Goal: Transaction & Acquisition: Purchase product/service

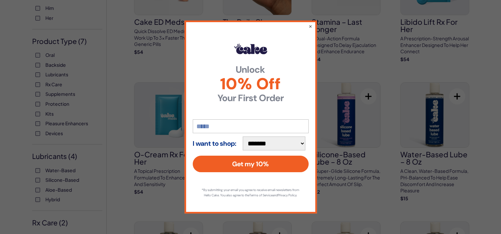
scroll to position [113, 0]
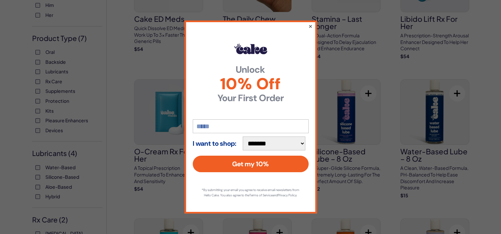
click at [311, 24] on button "×" at bounding box center [310, 26] width 4 height 8
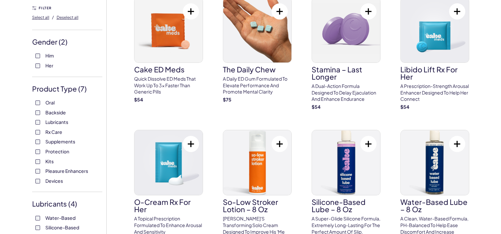
scroll to position [62, 0]
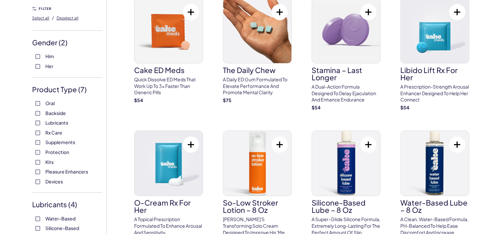
click at [76, 173] on span "Pleasure Enhancers" at bounding box center [66, 171] width 43 height 9
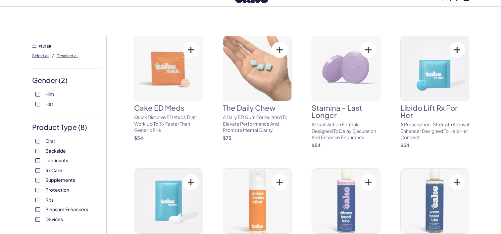
scroll to position [25, 0]
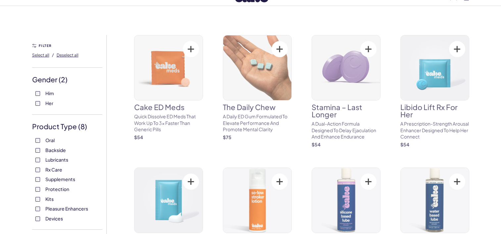
click at [50, 199] on span "Kits" at bounding box center [49, 199] width 8 height 9
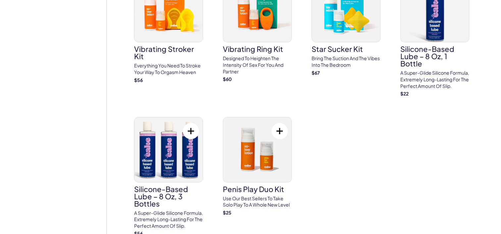
scroll to position [2583, 0]
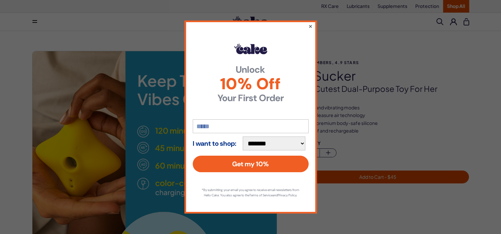
click at [310, 23] on button "×" at bounding box center [310, 26] width 4 height 8
click at [312, 22] on button "×" at bounding box center [310, 26] width 4 height 8
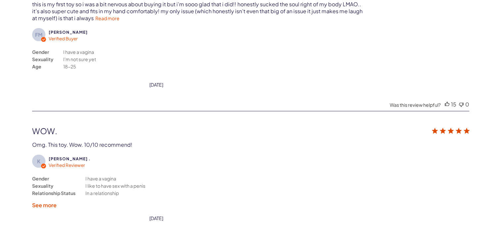
scroll to position [1663, 0]
click at [97, 15] on link "Read more" at bounding box center [107, 18] width 24 height 6
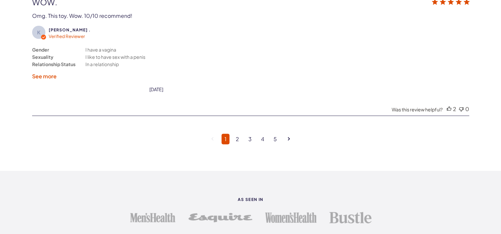
scroll to position [1827, 0]
click at [239, 133] on link "2" at bounding box center [237, 138] width 9 height 11
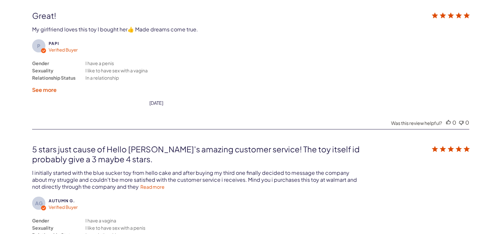
scroll to position [1626, 0]
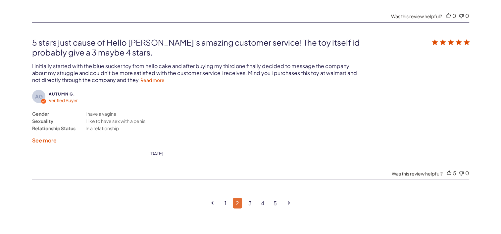
scroll to position [1736, 0]
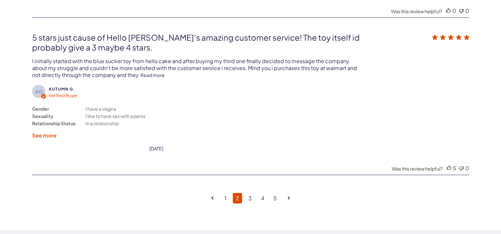
click at [140, 72] on link "Read more" at bounding box center [152, 75] width 24 height 6
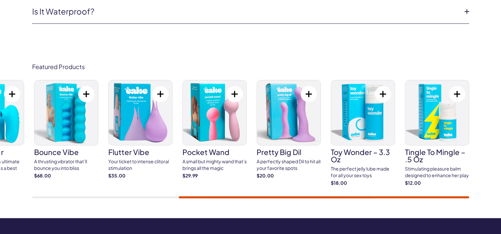
scroll to position [2446, 0]
